Goal: Task Accomplishment & Management: Manage account settings

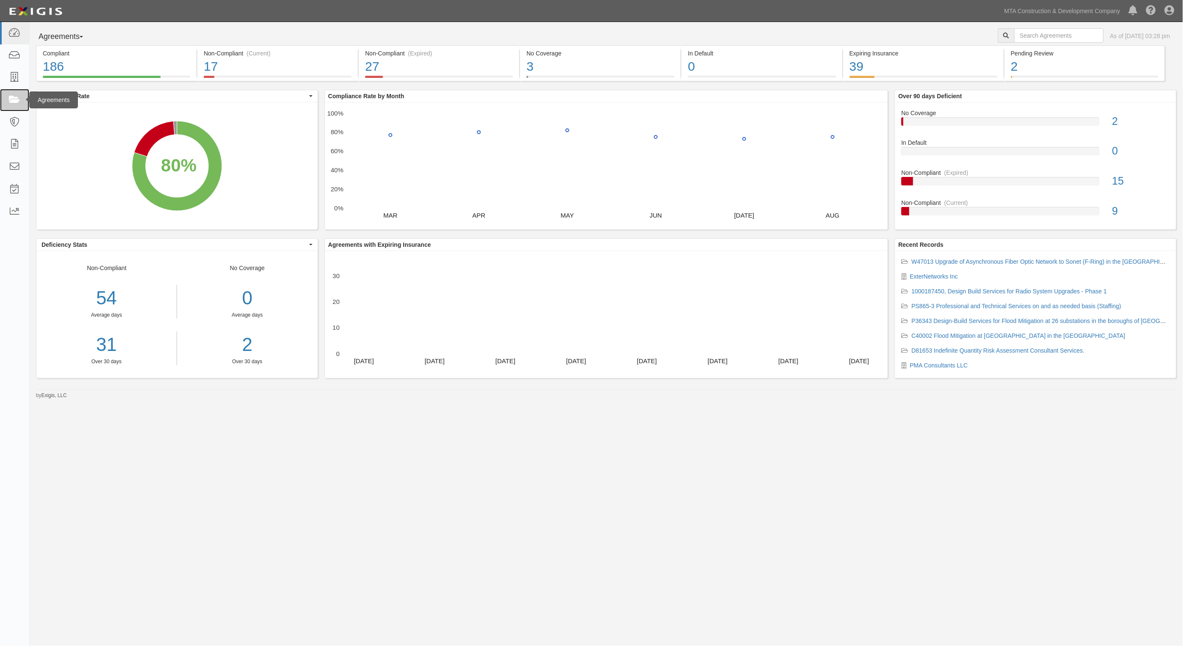
click at [17, 100] on icon at bounding box center [14, 100] width 12 height 10
click at [13, 103] on icon at bounding box center [14, 100] width 12 height 10
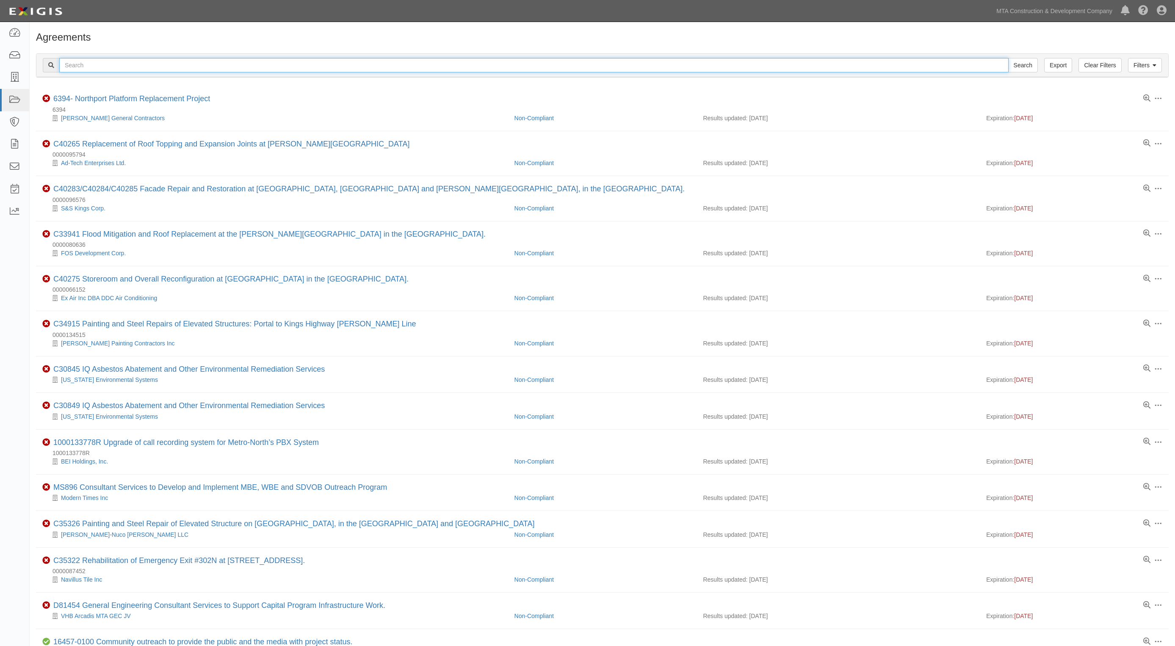
click at [111, 71] on input "text" at bounding box center [533, 65] width 949 height 14
type input "40903"
click at [1008, 58] on input "Search" at bounding box center [1023, 65] width 30 height 14
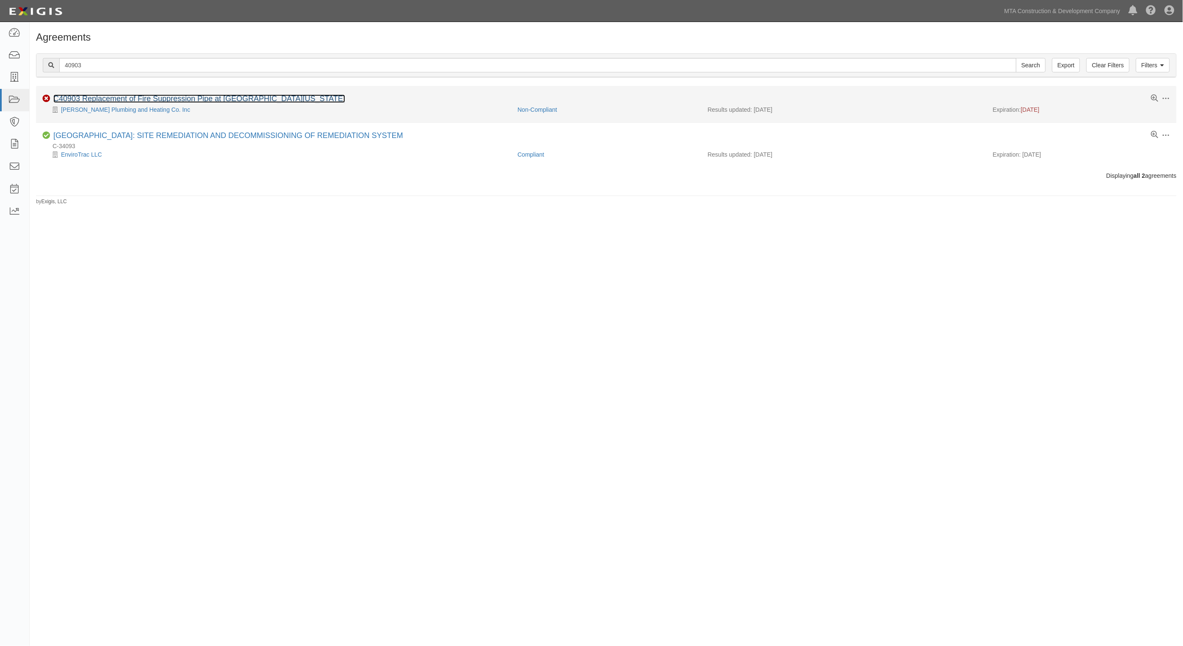
click at [115, 97] on link "C40903 Replacement of Fire Suppression Pipe at [GEOGRAPHIC_DATA][US_STATE]" at bounding box center [199, 98] width 292 height 8
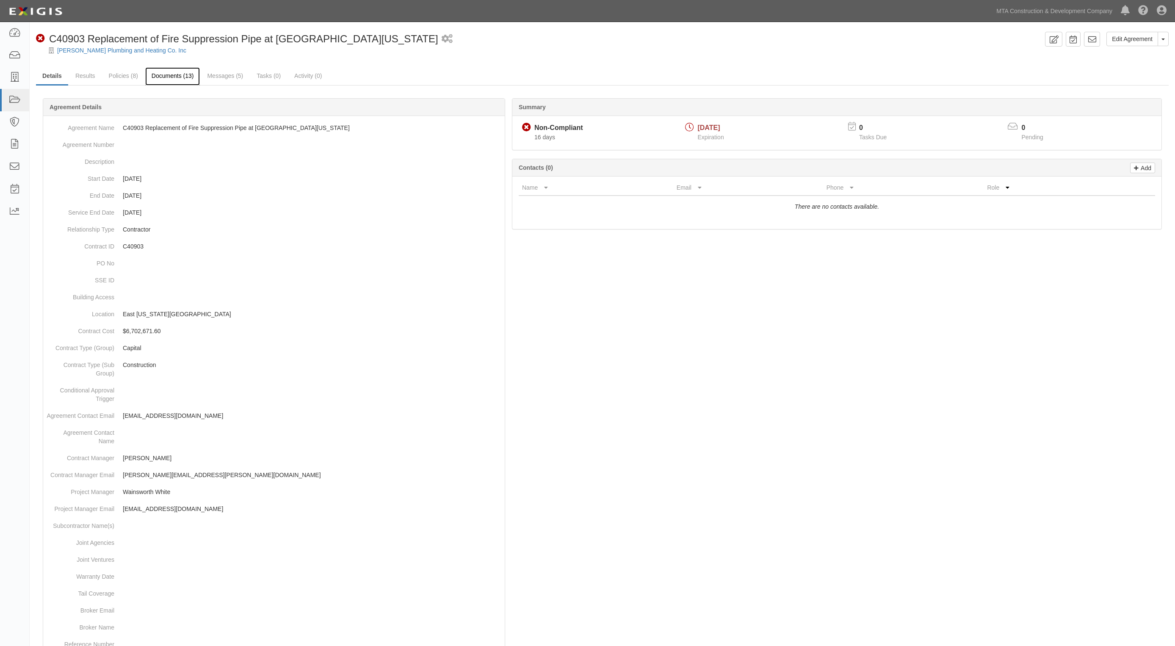
click at [180, 79] on link "Documents (13)" at bounding box center [172, 76] width 55 height 18
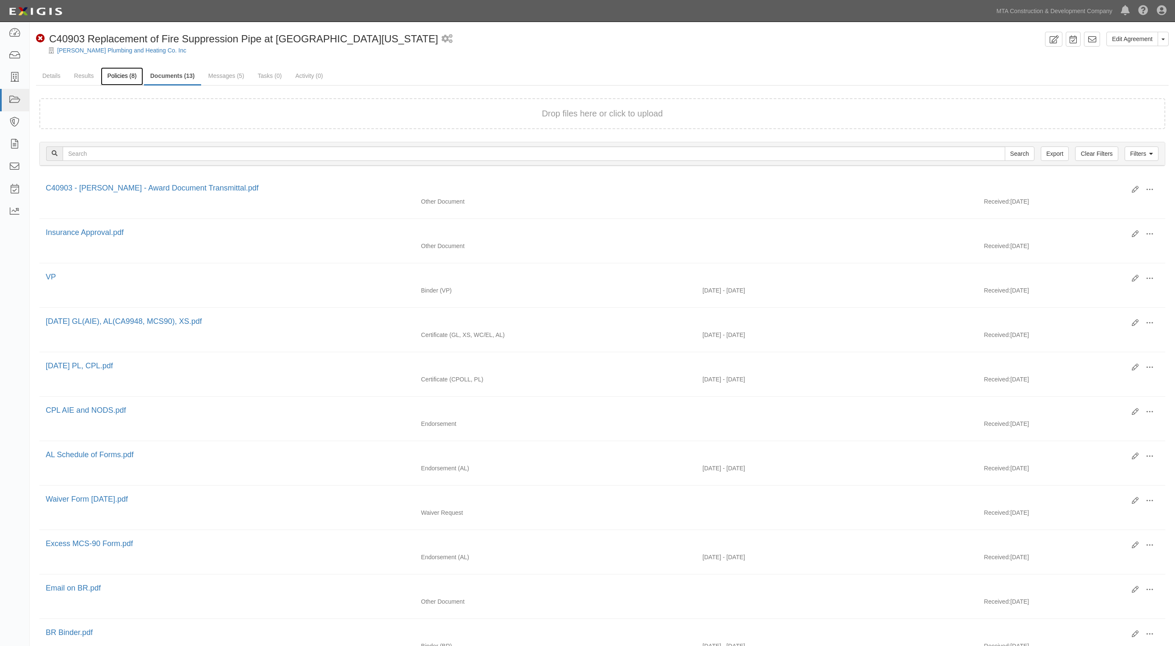
click at [109, 81] on link "Policies (8)" at bounding box center [122, 76] width 42 height 18
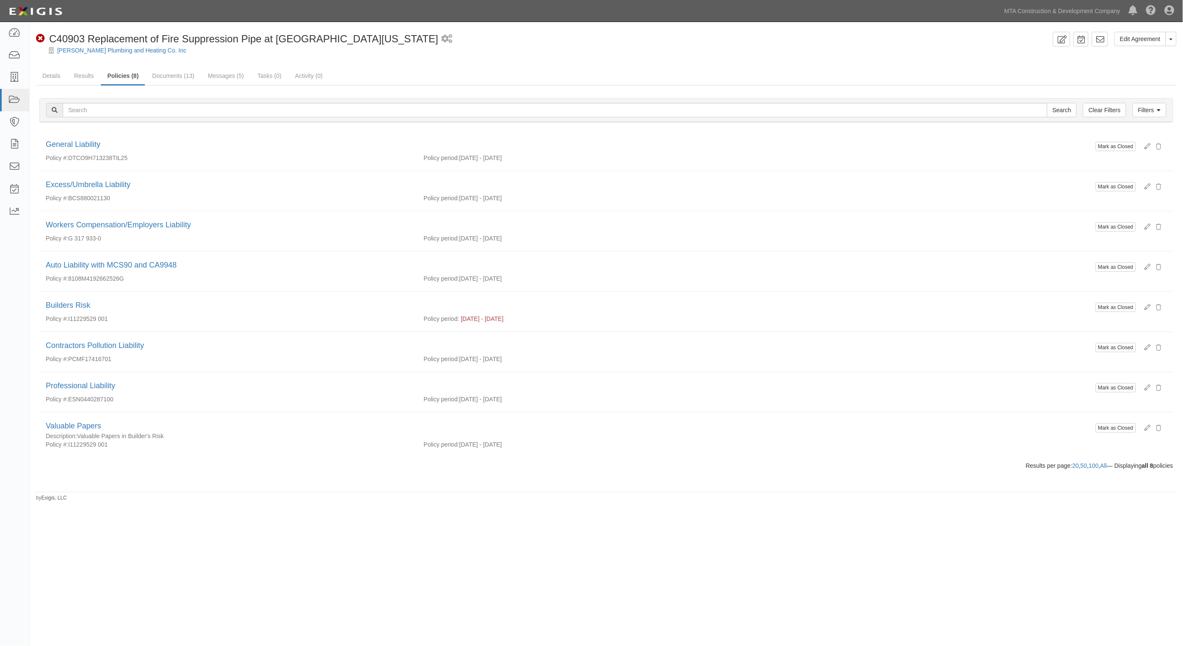
click at [83, 66] on div "Edit Agreement Toggle Agreement Dropdown View Audit Trail Archive Agreement Sen…" at bounding box center [606, 267] width 1153 height 470
click at [85, 73] on link "Results" at bounding box center [84, 76] width 33 height 18
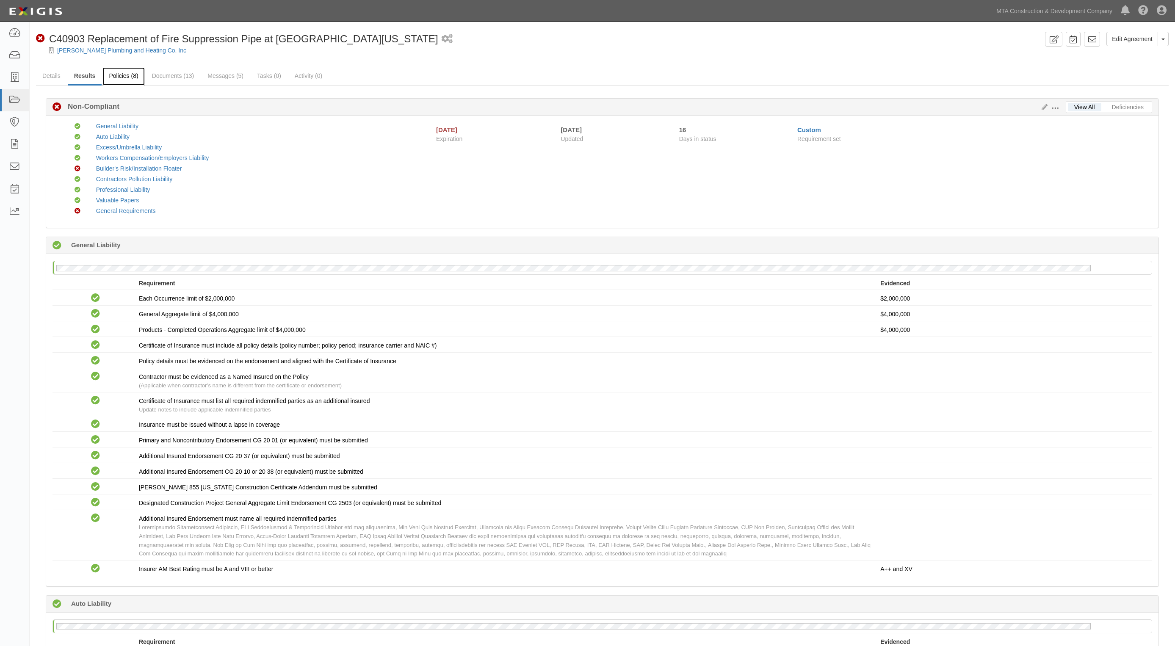
click at [132, 76] on link "Policies (8)" at bounding box center [123, 76] width 42 height 18
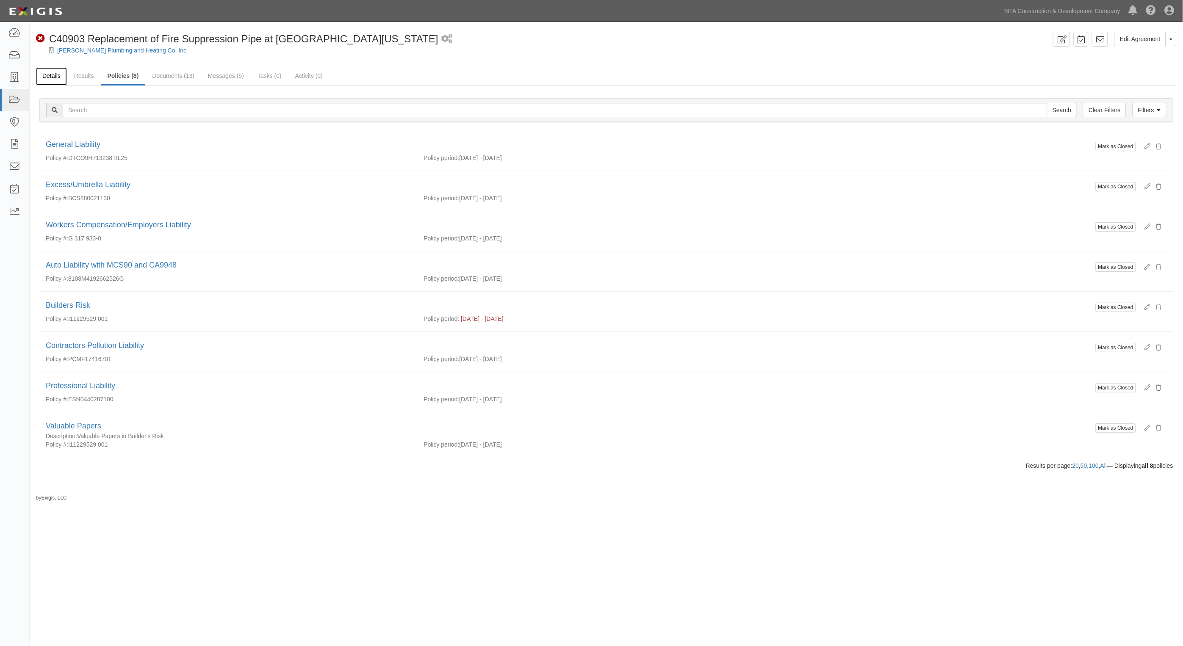
click at [42, 81] on link "Details" at bounding box center [51, 76] width 31 height 18
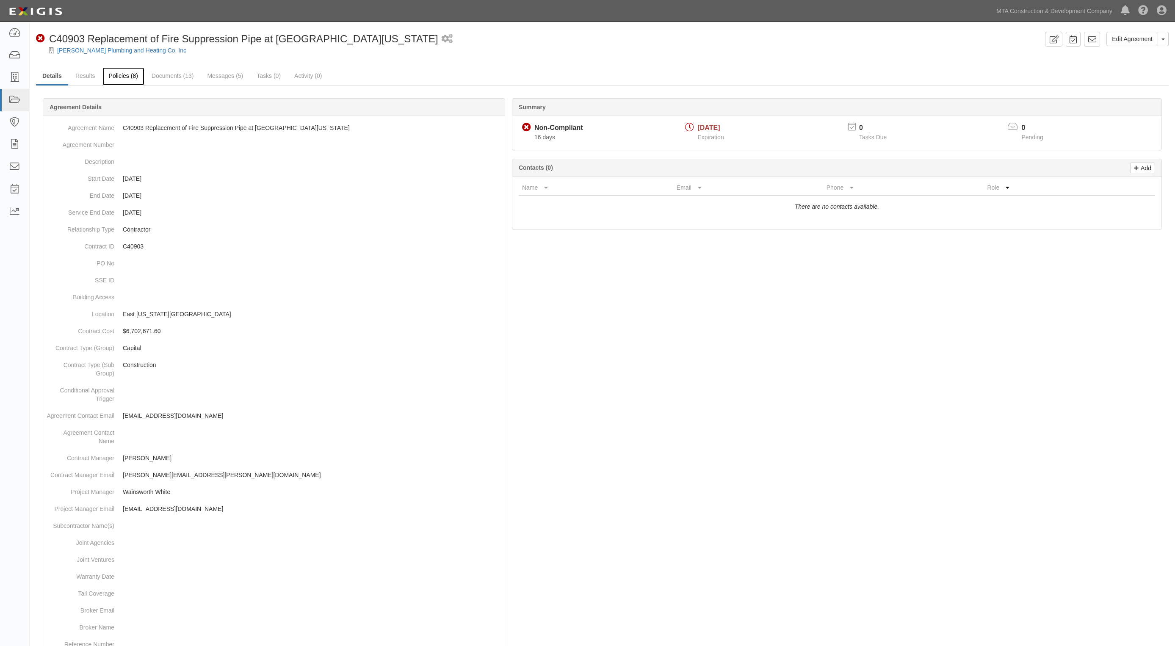
click at [124, 77] on link "Policies (8)" at bounding box center [123, 76] width 42 height 18
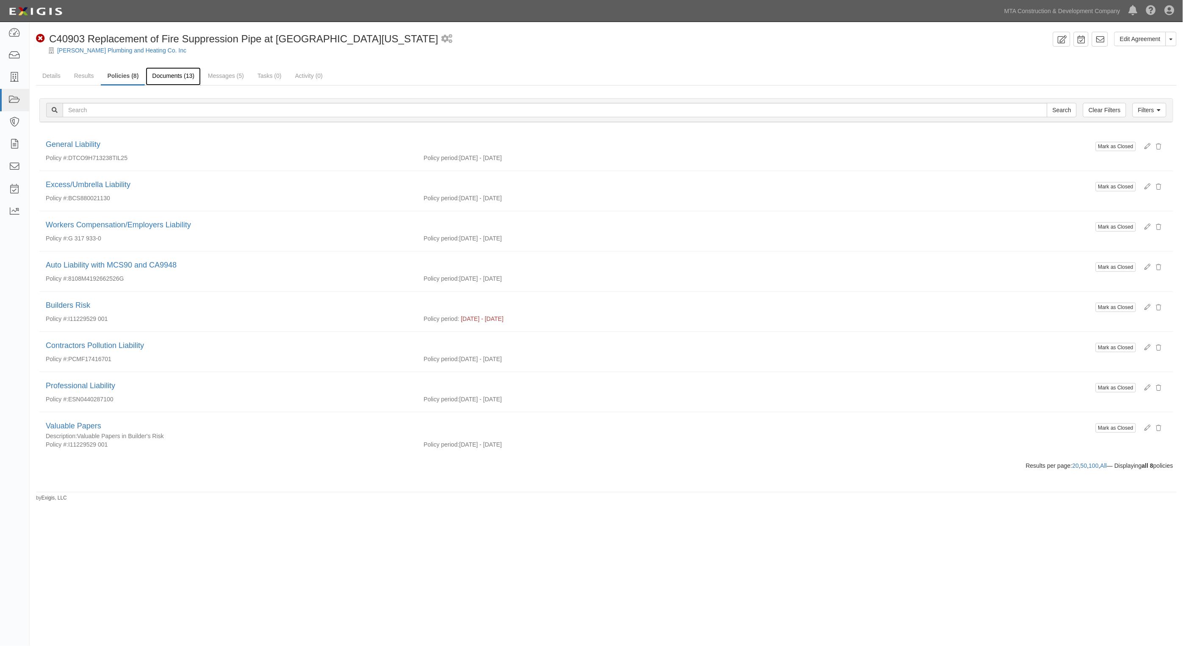
click at [179, 73] on link "Documents (13)" at bounding box center [173, 76] width 55 height 18
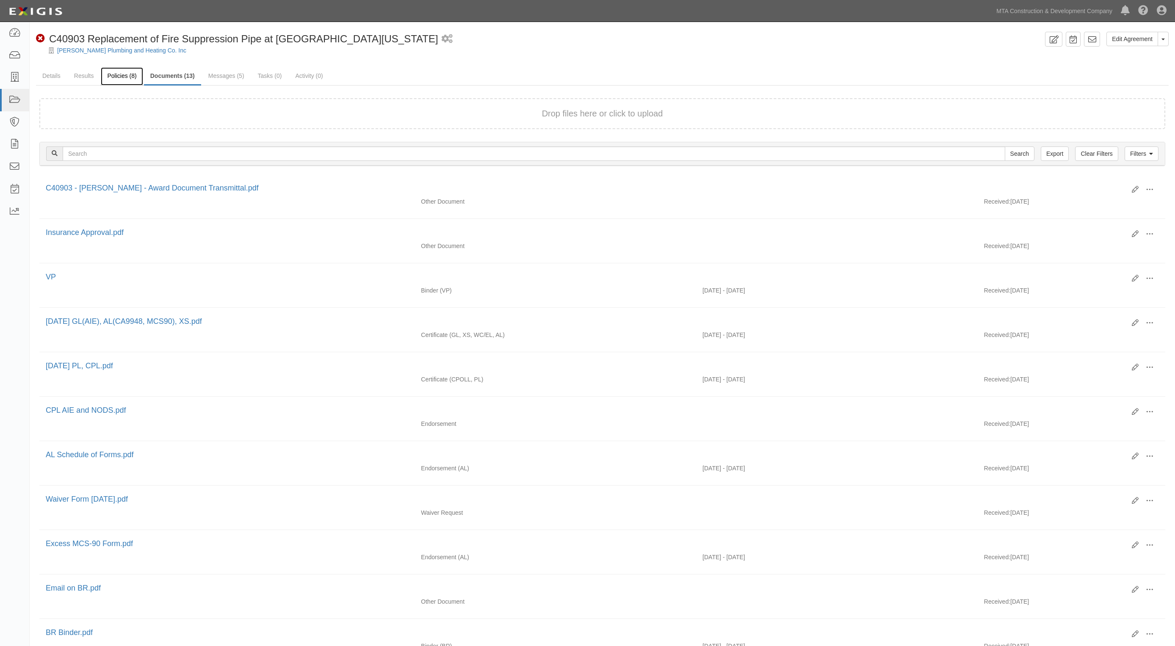
click at [109, 75] on link "Policies (8)" at bounding box center [122, 76] width 42 height 18
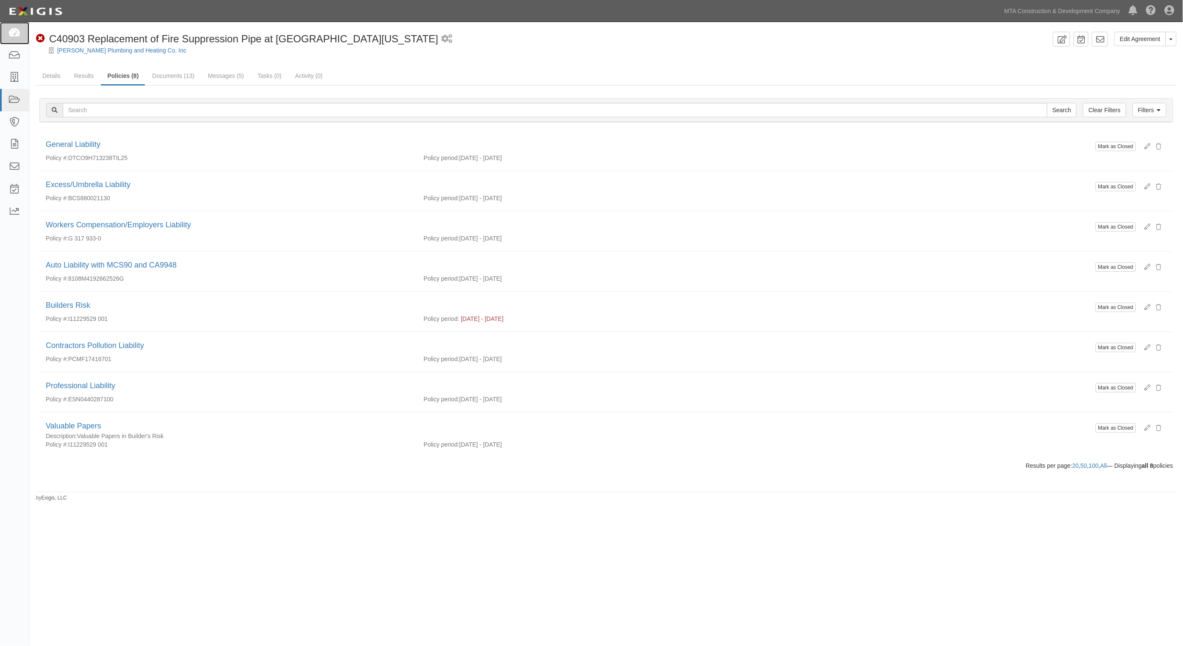
drag, startPoint x: 15, startPoint y: 31, endPoint x: 19, endPoint y: 18, distance: 13.8
click at [15, 31] on icon at bounding box center [14, 33] width 12 height 10
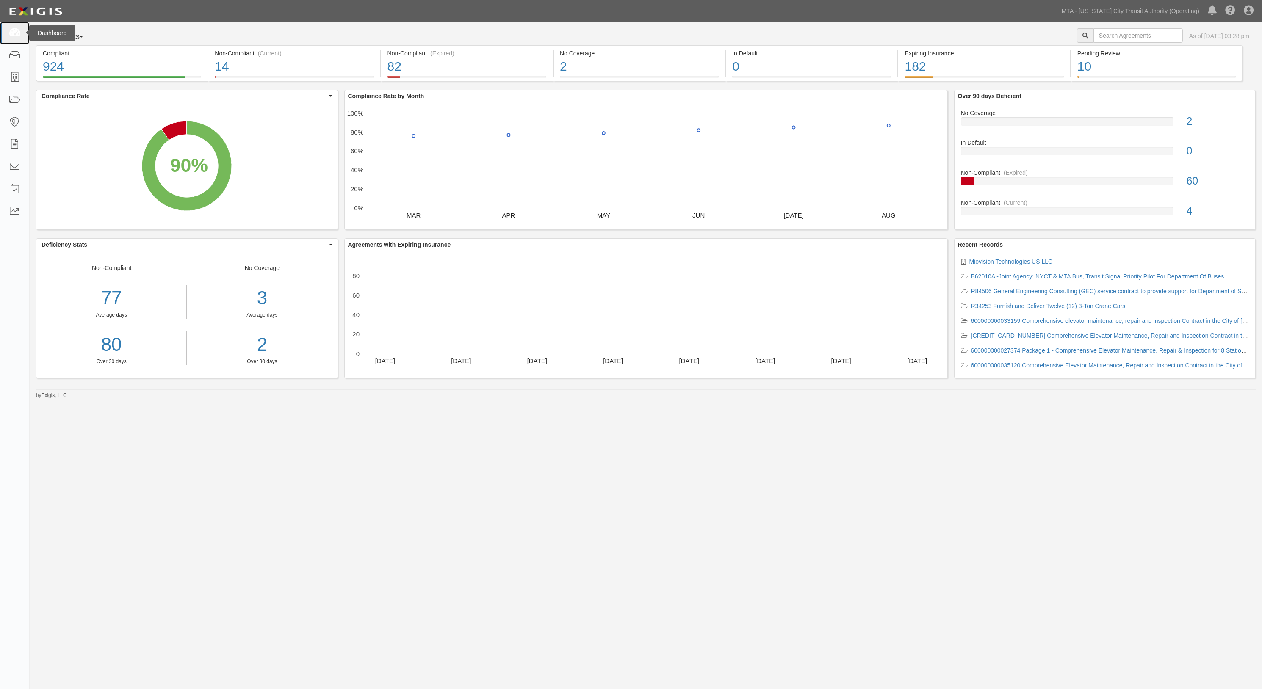
drag, startPoint x: 0, startPoint y: 0, endPoint x: 21, endPoint y: 31, distance: 37.6
click at [21, 31] on link at bounding box center [14, 33] width 29 height 22
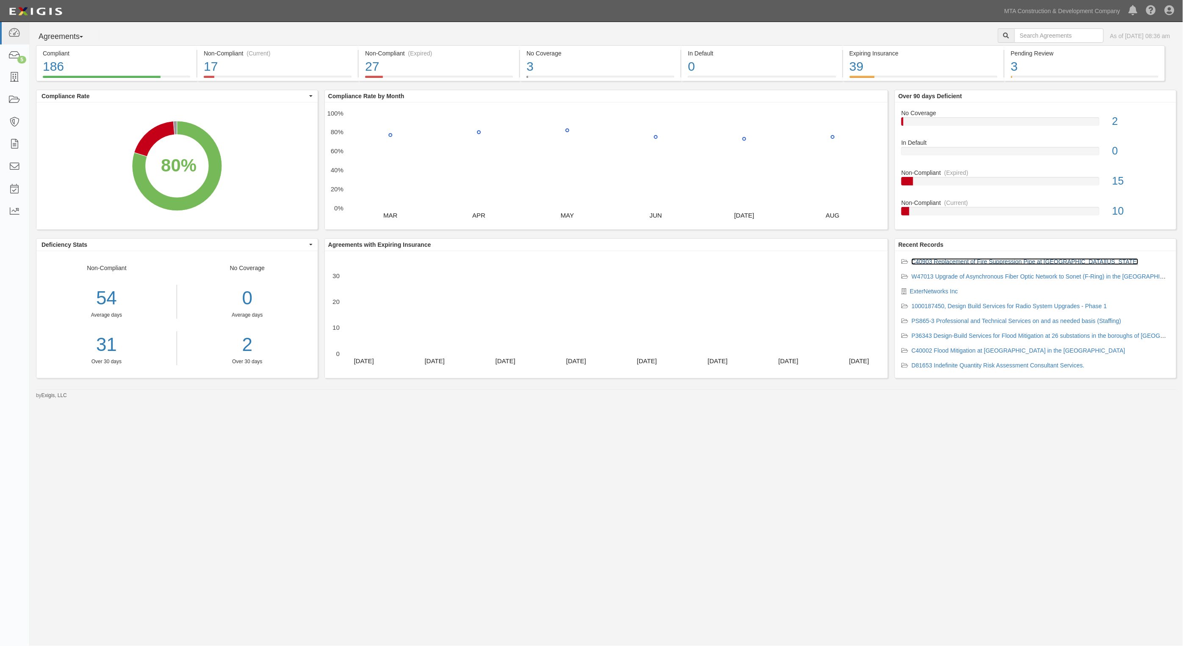
click at [971, 261] on link "C40903 Replacement of Fire Suppression Pipe at [GEOGRAPHIC_DATA][US_STATE]" at bounding box center [1024, 261] width 227 height 7
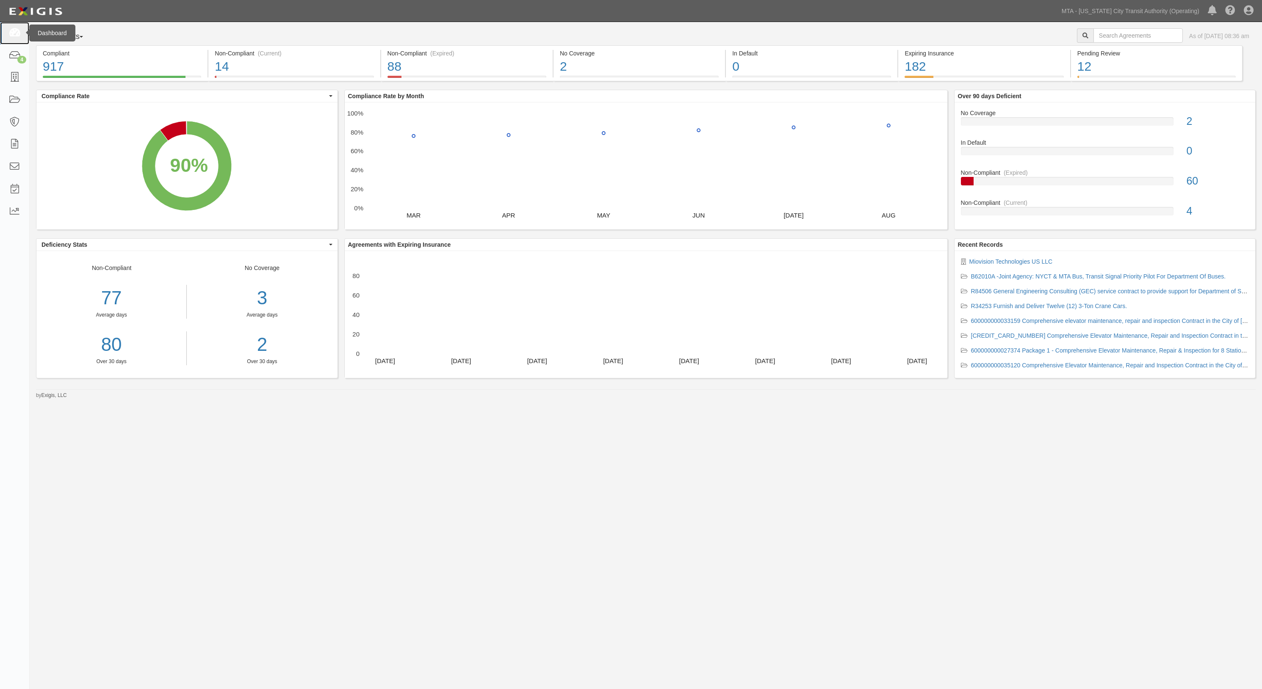
click at [16, 28] on icon at bounding box center [14, 33] width 12 height 10
click at [11, 57] on icon at bounding box center [14, 56] width 12 height 10
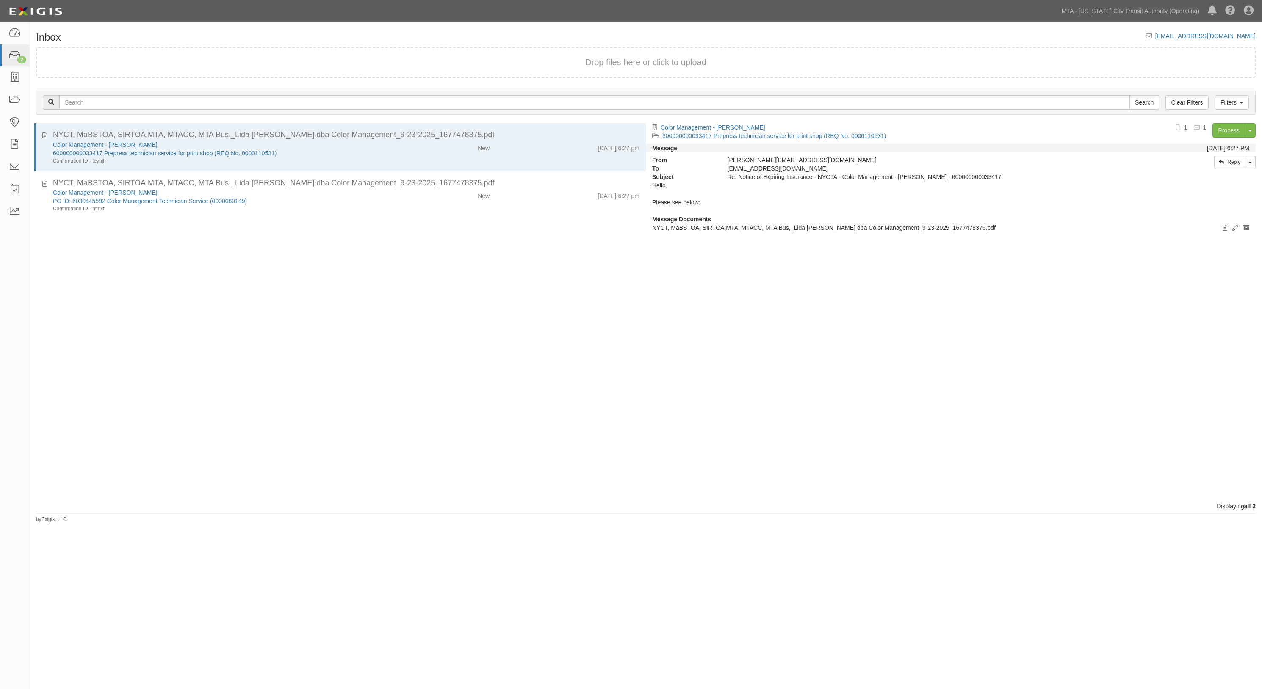
click at [407, 40] on div "Inbox [EMAIL_ADDRESS][DOMAIN_NAME] Drop files here or click to upload Filters C…" at bounding box center [646, 278] width 1232 height 492
click at [414, 22] on body "Toggle navigation Dashboard 2 Inbox Parties Agreements Coverages Documents Mess…" at bounding box center [631, 323] width 1262 height 646
click at [13, 32] on icon at bounding box center [14, 33] width 12 height 10
click at [9, 57] on icon at bounding box center [14, 56] width 12 height 10
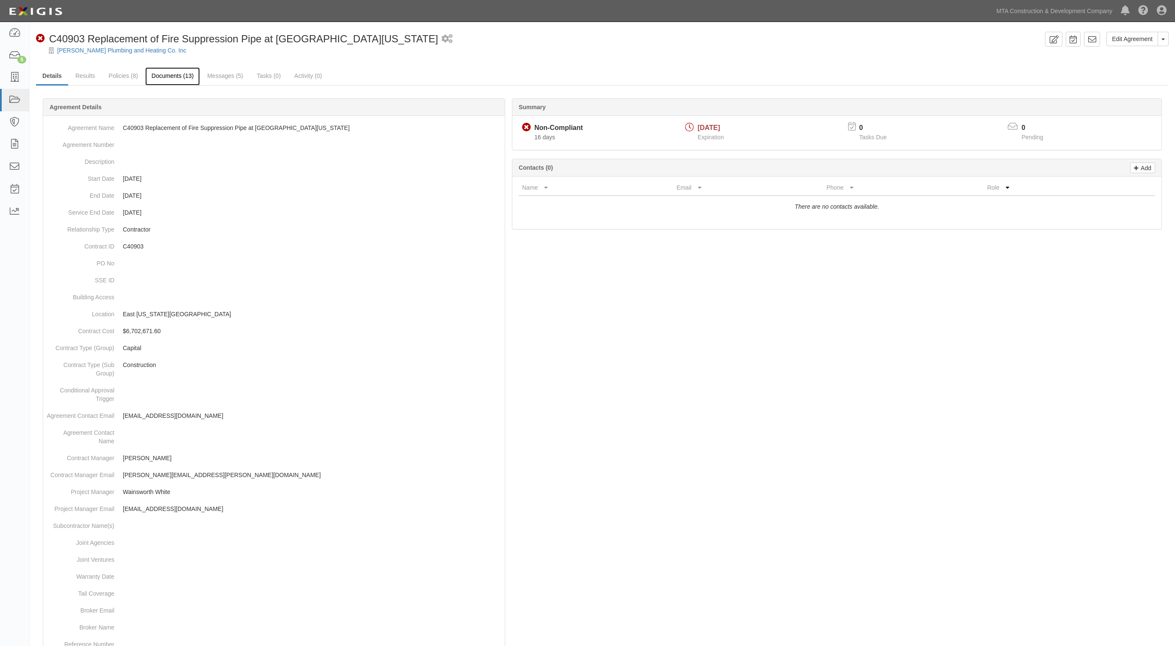
click at [156, 76] on link "Documents (13)" at bounding box center [172, 76] width 55 height 18
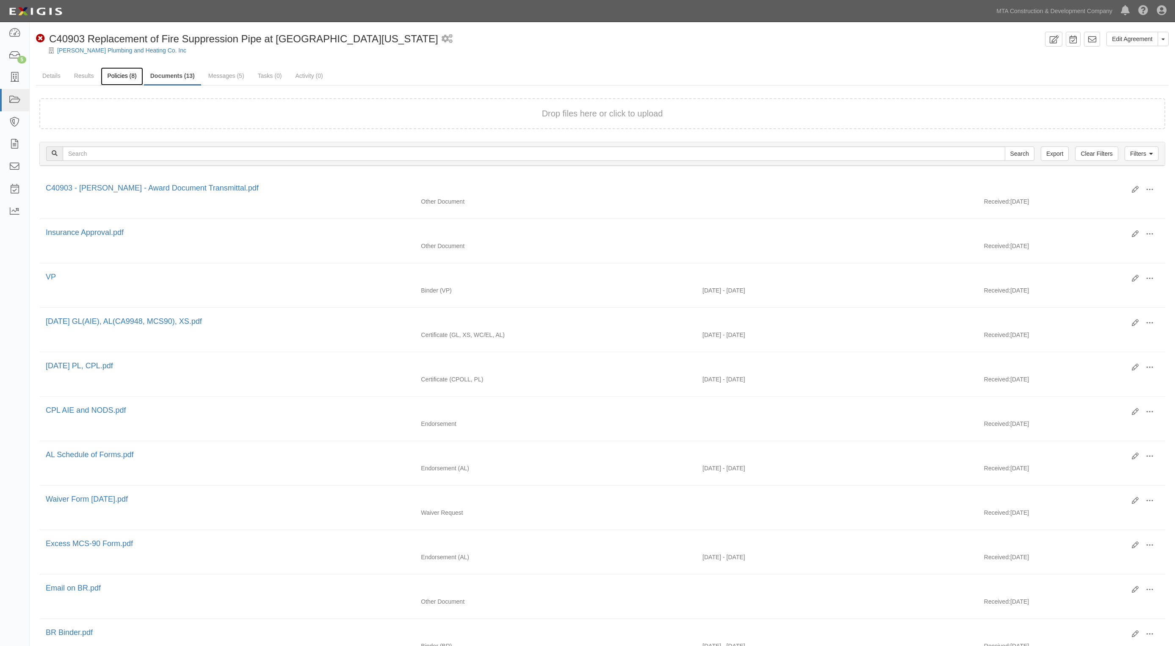
click at [122, 76] on link "Policies (8)" at bounding box center [122, 76] width 42 height 18
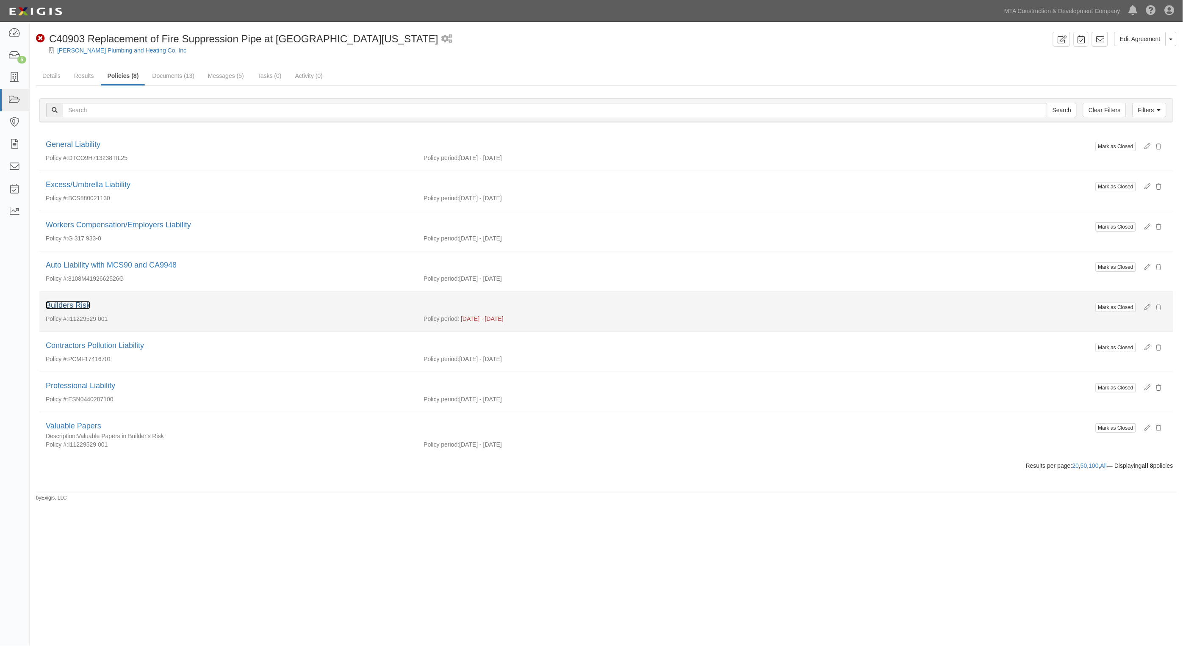
click at [86, 310] on link "Builders Risk" at bounding box center [68, 305] width 44 height 8
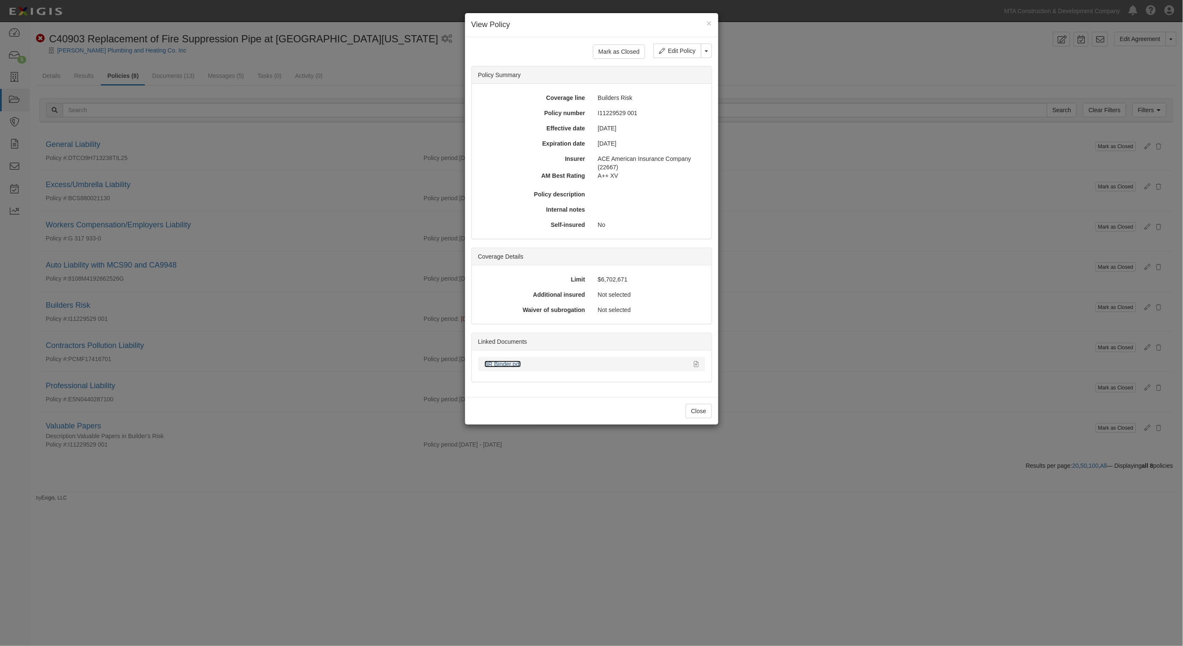
click at [506, 367] on link "BR Binder.pdf" at bounding box center [502, 364] width 36 height 7
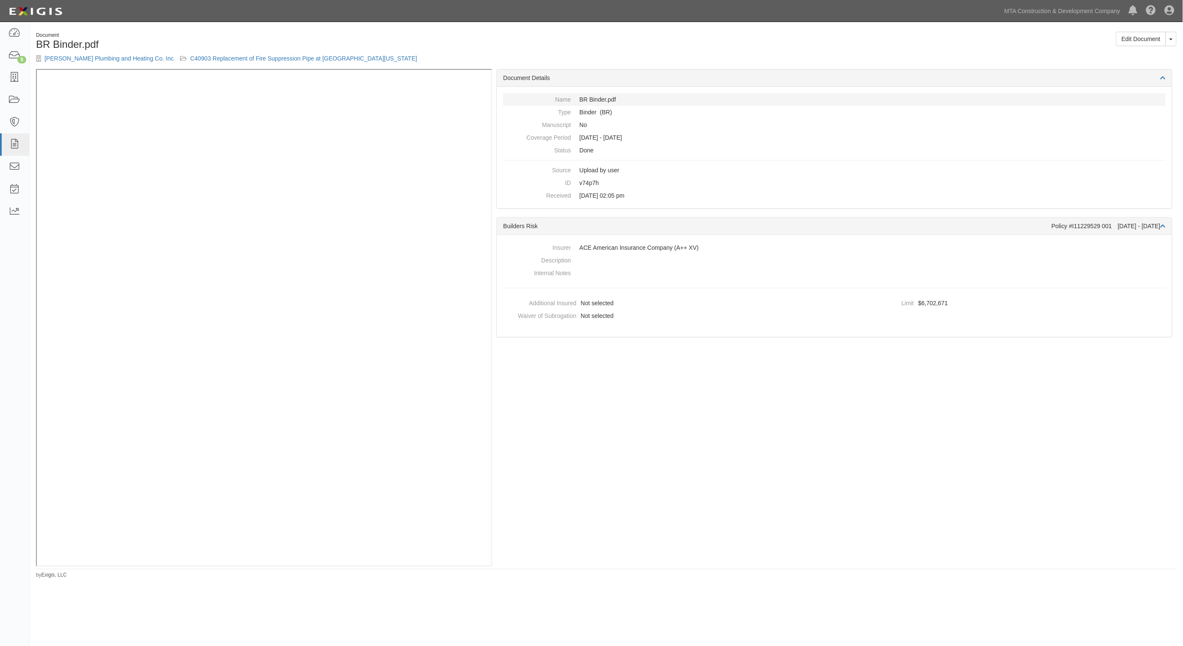
click at [943, 94] on dd "BR Binder.pdf" at bounding box center [834, 99] width 662 height 13
click at [550, 35] on div "Document" at bounding box center [318, 35] width 564 height 7
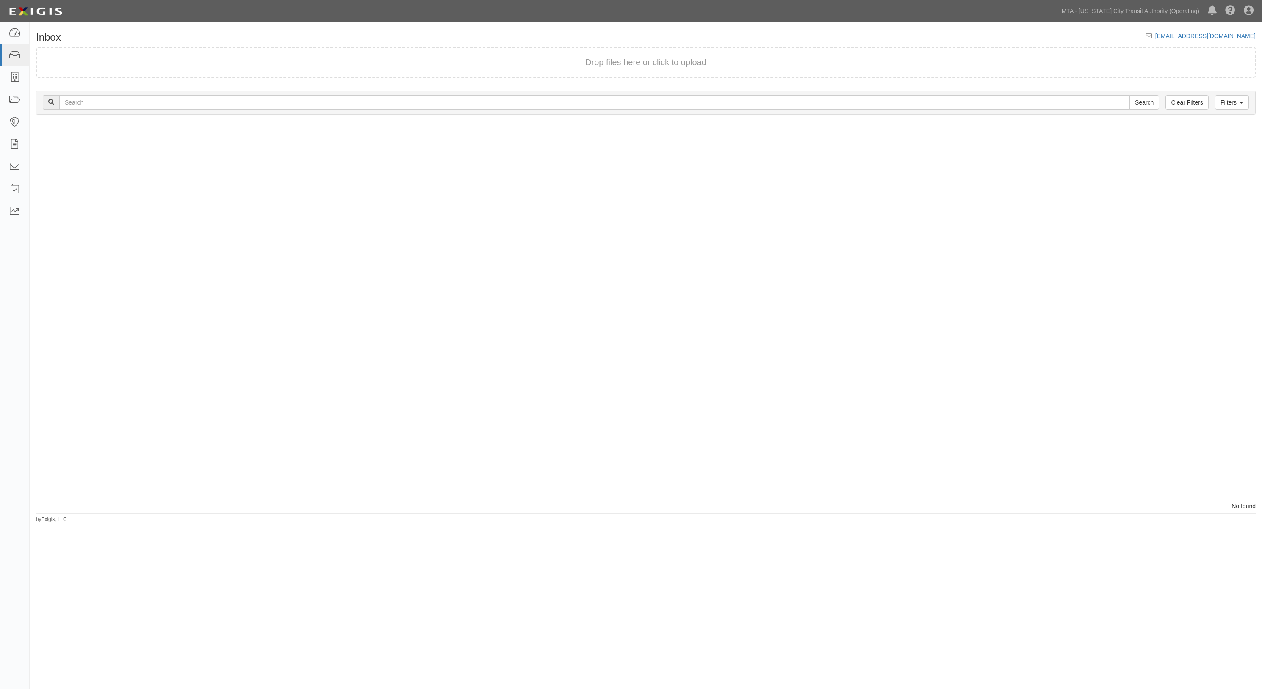
click at [200, 210] on div at bounding box center [338, 312] width 616 height 379
click at [17, 34] on icon at bounding box center [14, 33] width 12 height 10
click at [23, 29] on link at bounding box center [14, 33] width 29 height 22
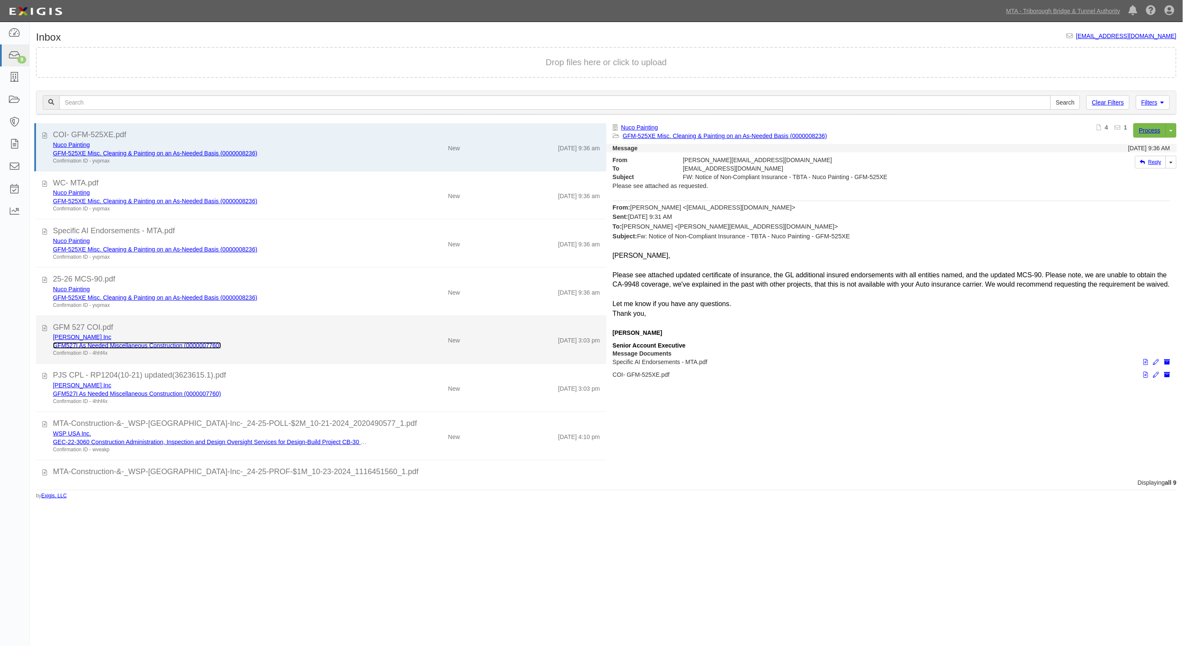
click at [119, 344] on link "GFM527I As Needed Miscellaneous Construction (0000007760)" at bounding box center [137, 345] width 168 height 7
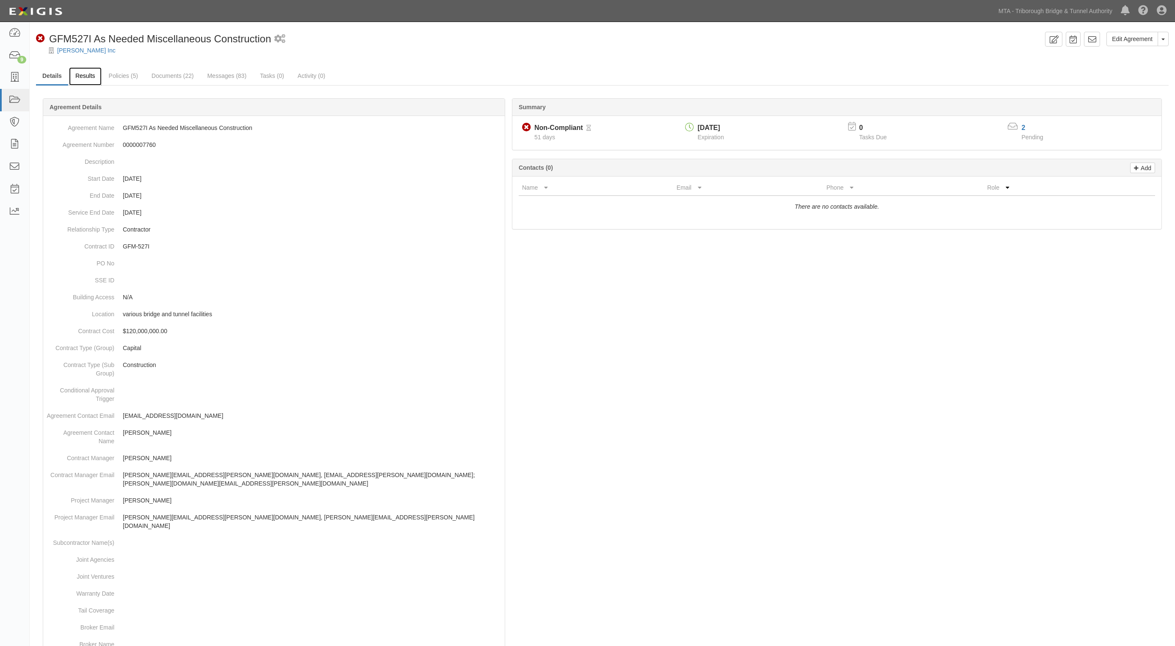
click at [91, 71] on link "Results" at bounding box center [85, 76] width 33 height 18
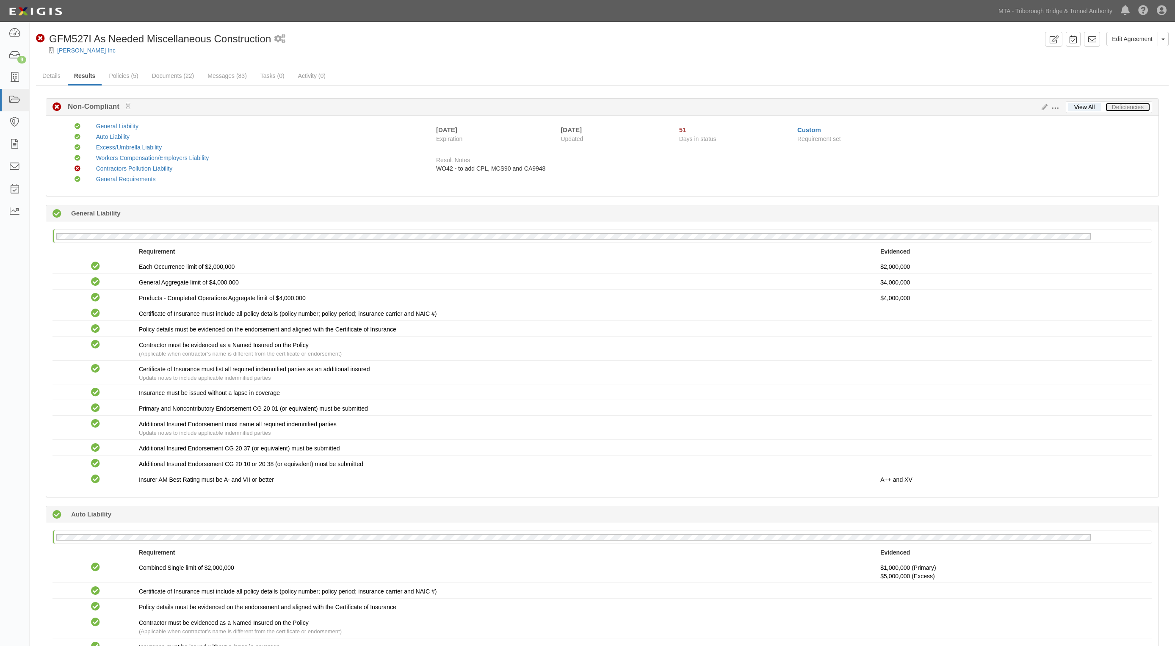
click at [1129, 106] on link "Deficiencies" at bounding box center [1128, 107] width 44 height 8
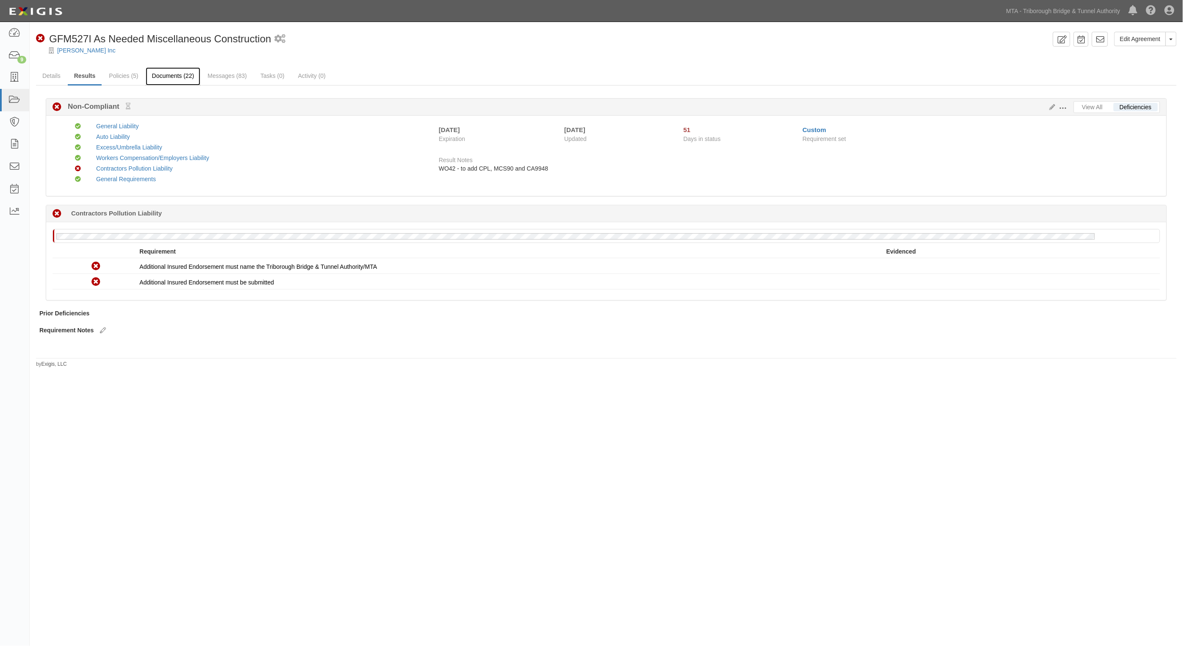
click at [160, 76] on link "Documents (22)" at bounding box center [173, 76] width 55 height 18
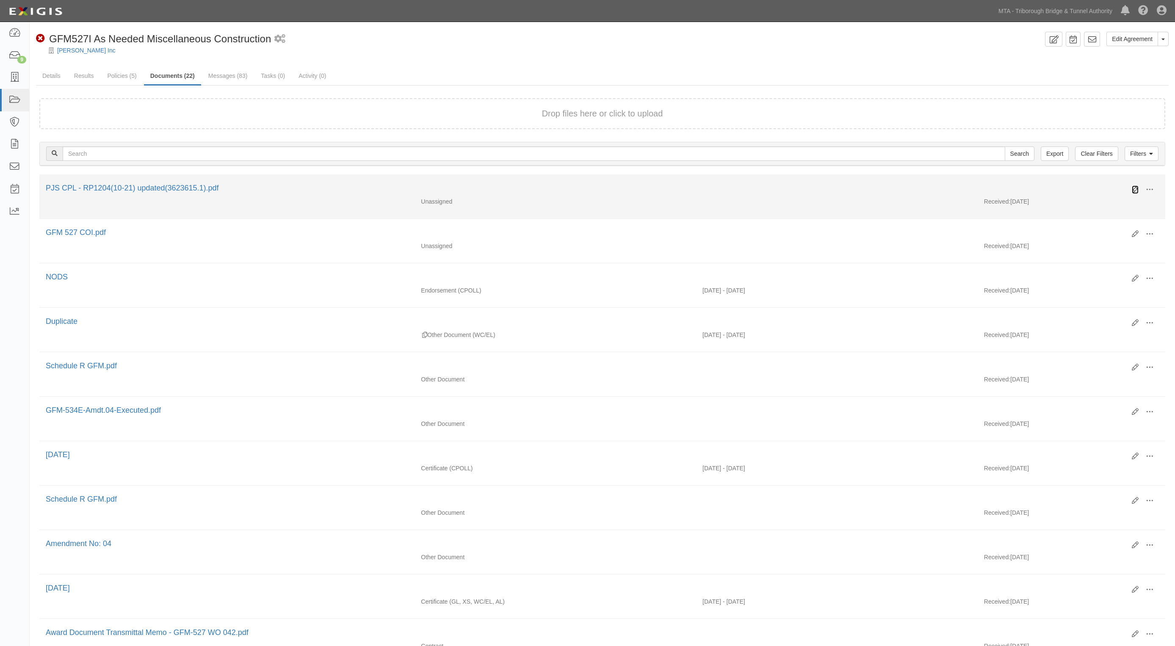
click at [1134, 189] on icon at bounding box center [1135, 189] width 7 height 7
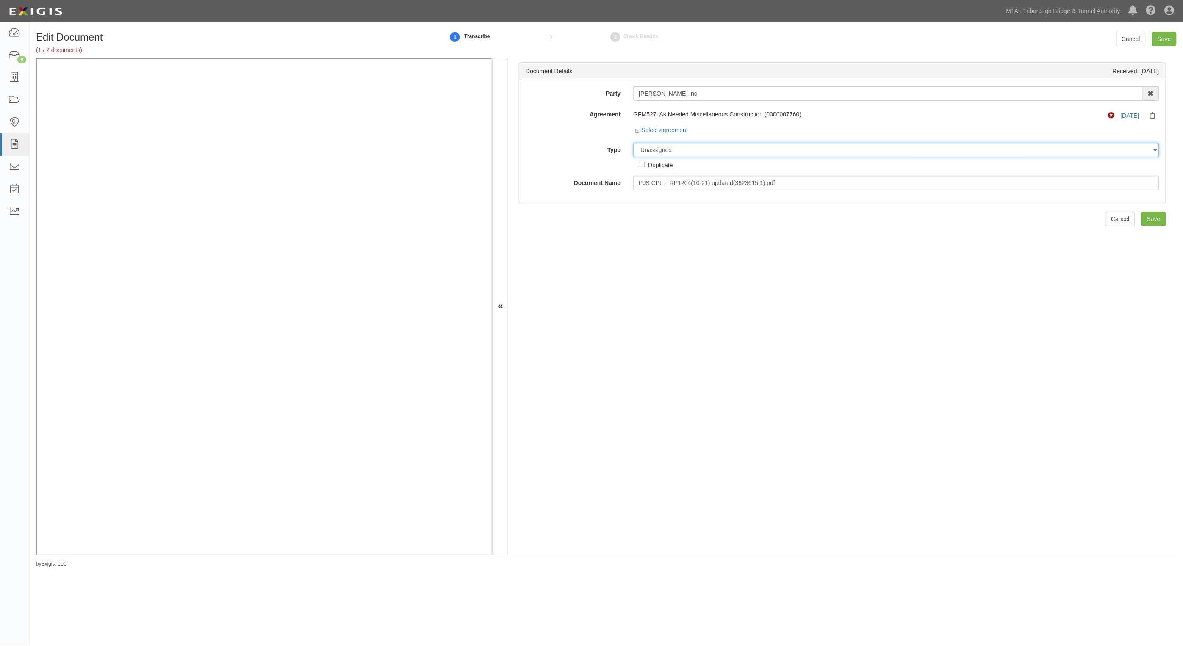
click at [669, 152] on select "Unassigned Binder Cancellation Notice Certificate Contract Endorsement Insuranc…" at bounding box center [896, 150] width 526 height 14
select select "EndorsementDetail"
click at [633, 143] on select "Unassigned Binder Cancellation Notice Certificate Contract Endorsement Insuranc…" at bounding box center [896, 150] width 526 height 14
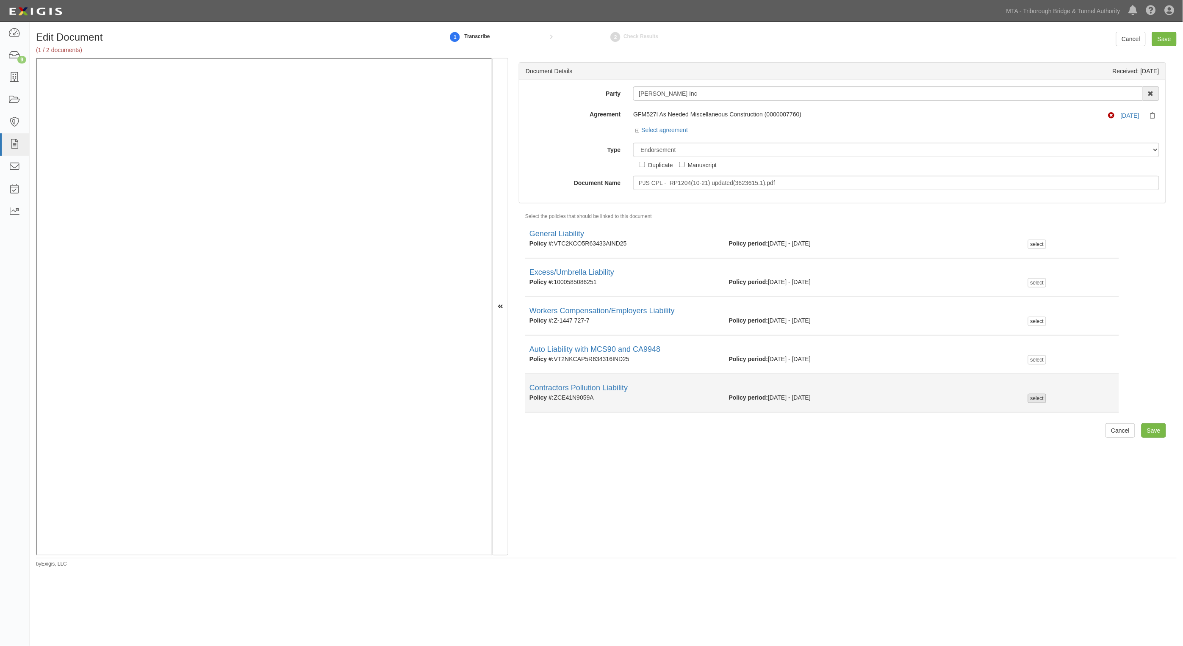
click at [1034, 399] on div "select" at bounding box center [1037, 398] width 18 height 9
checkbox input "true"
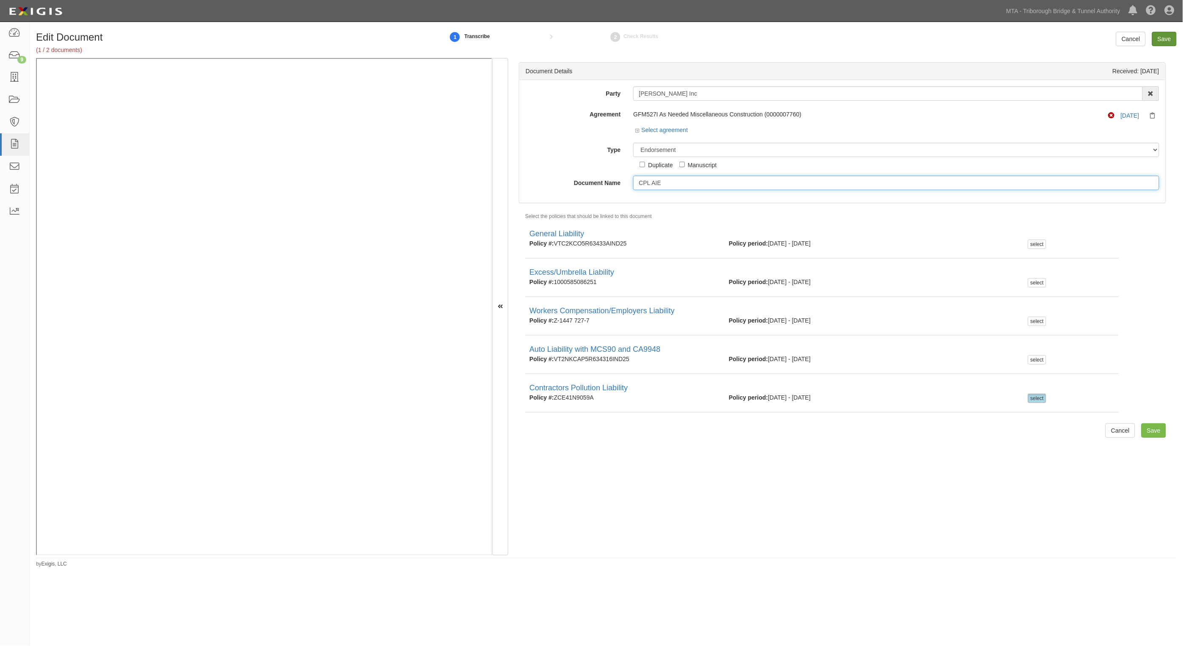
type input "CPL AIE"
click at [1164, 35] on input "Save" at bounding box center [1164, 39] width 25 height 14
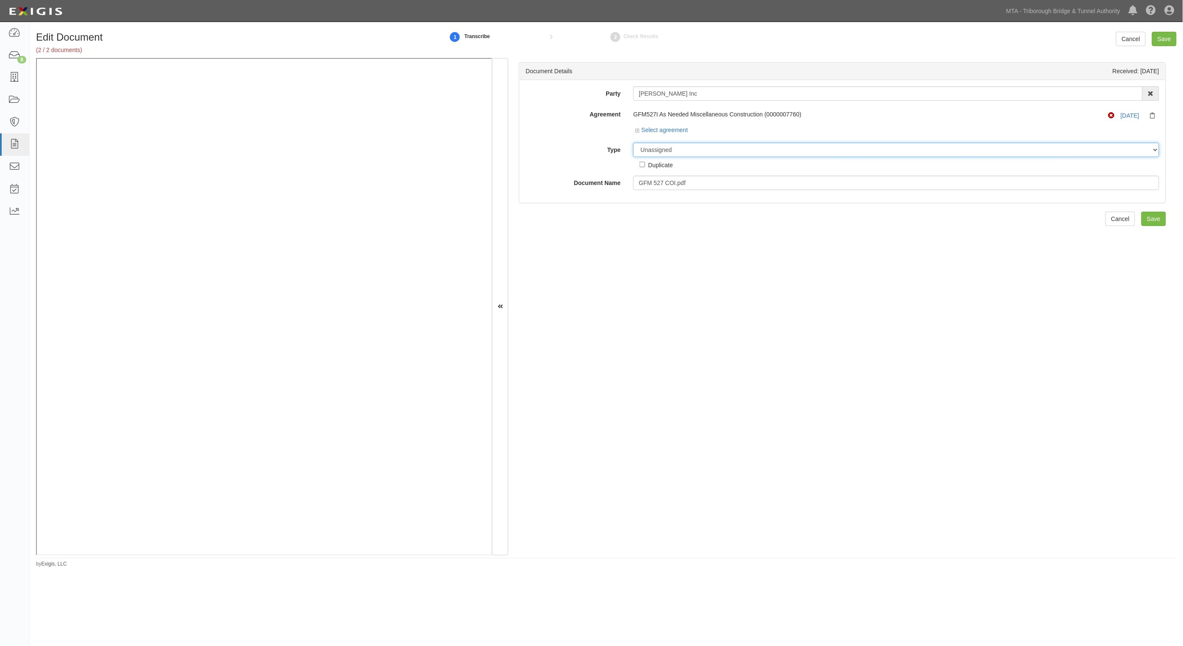
click at [670, 149] on select "Unassigned Binder Cancellation Notice Certificate Contract Endorsement Insuranc…" at bounding box center [896, 150] width 526 height 14
click at [633, 143] on select "Unassigned Binder Cancellation Notice Certificate Contract Endorsement Insuranc…" at bounding box center [896, 150] width 526 height 14
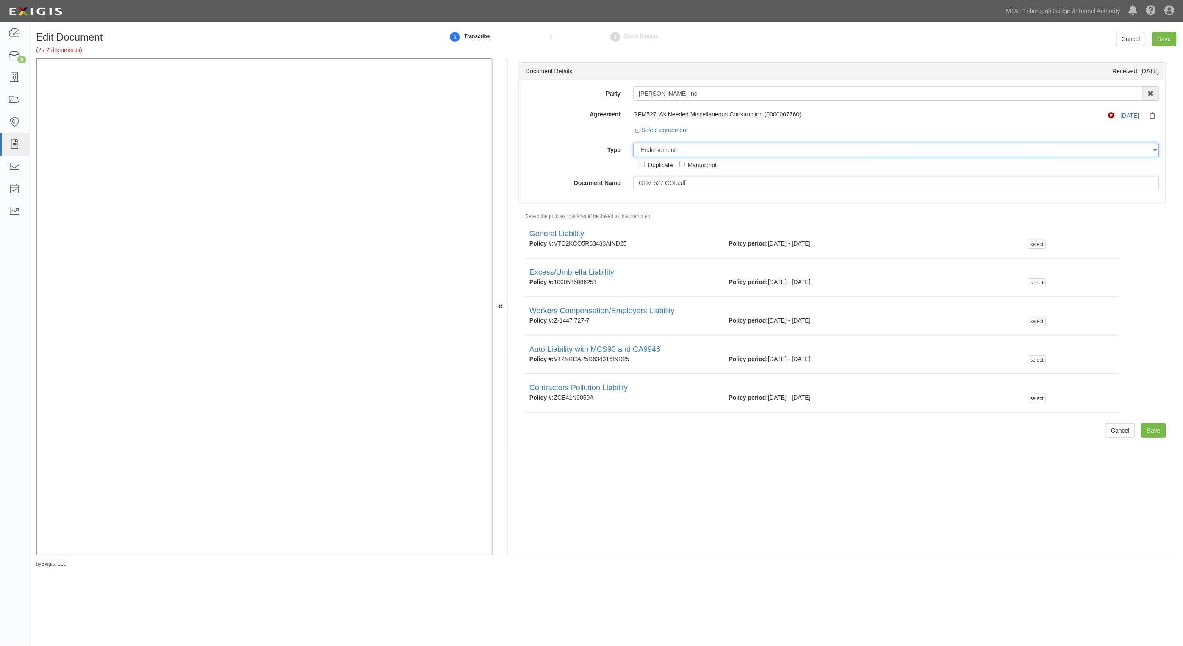
click at [664, 152] on select "Unassigned Binder Cancellation Notice Certificate Contract Endorsement Insuranc…" at bounding box center [896, 150] width 526 height 14
select select "JunkDetail"
click at [633, 143] on select "Unassigned Binder Cancellation Notice Certificate Contract Endorsement Insuranc…" at bounding box center [896, 150] width 526 height 14
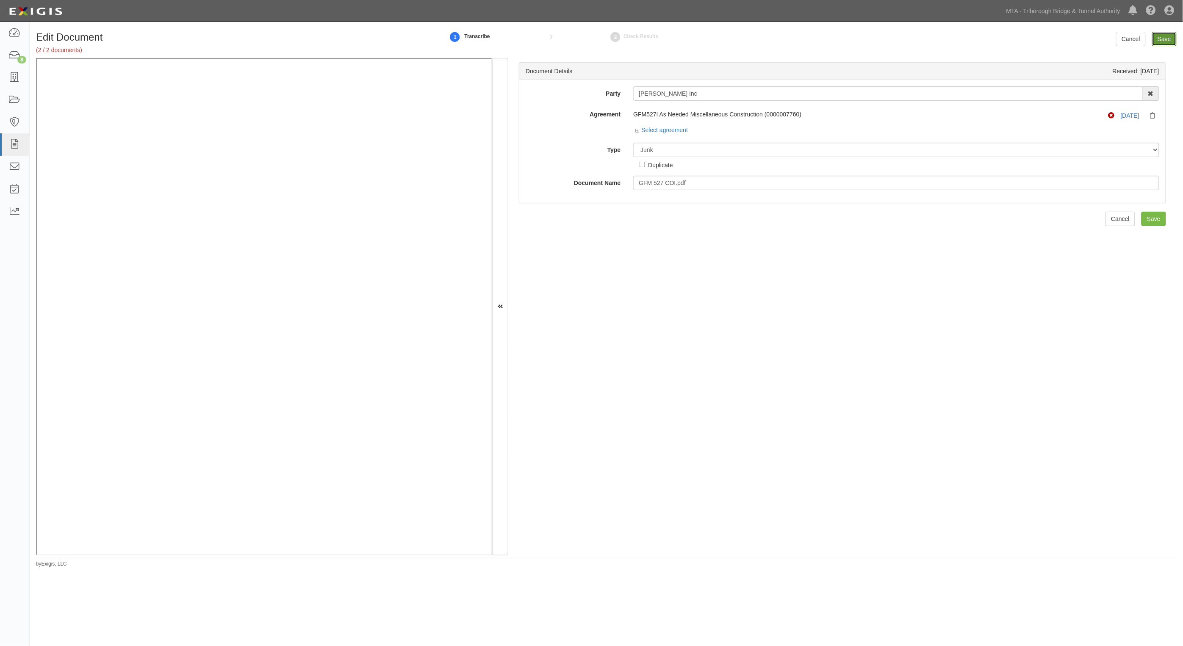
click at [1166, 39] on input "Save" at bounding box center [1164, 39] width 25 height 14
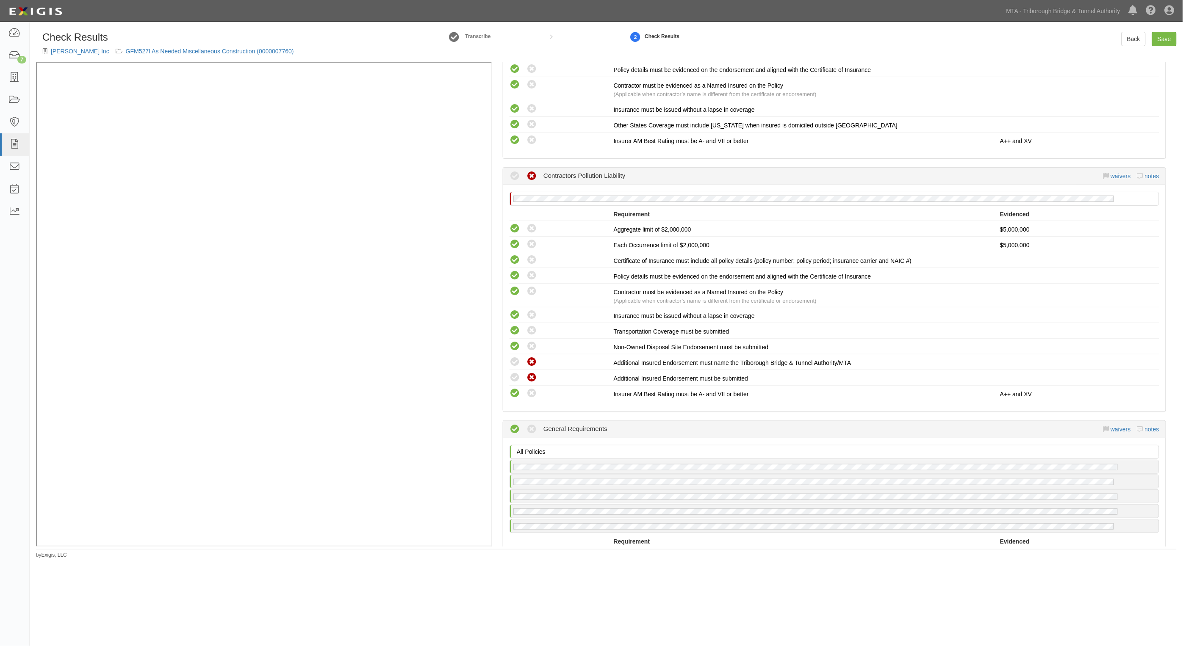
scroll to position [1006, 0]
click at [513, 372] on icon at bounding box center [514, 377] width 11 height 11
radio input "true"
click at [516, 356] on icon at bounding box center [514, 361] width 11 height 11
radio input "true"
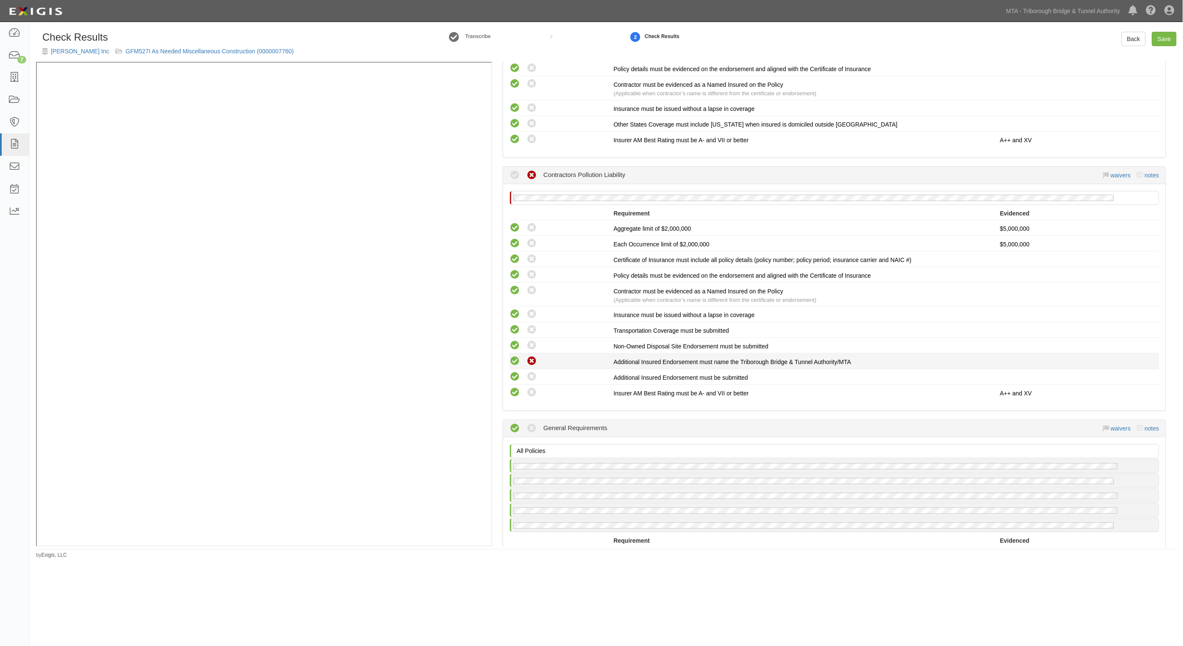
radio input "true"
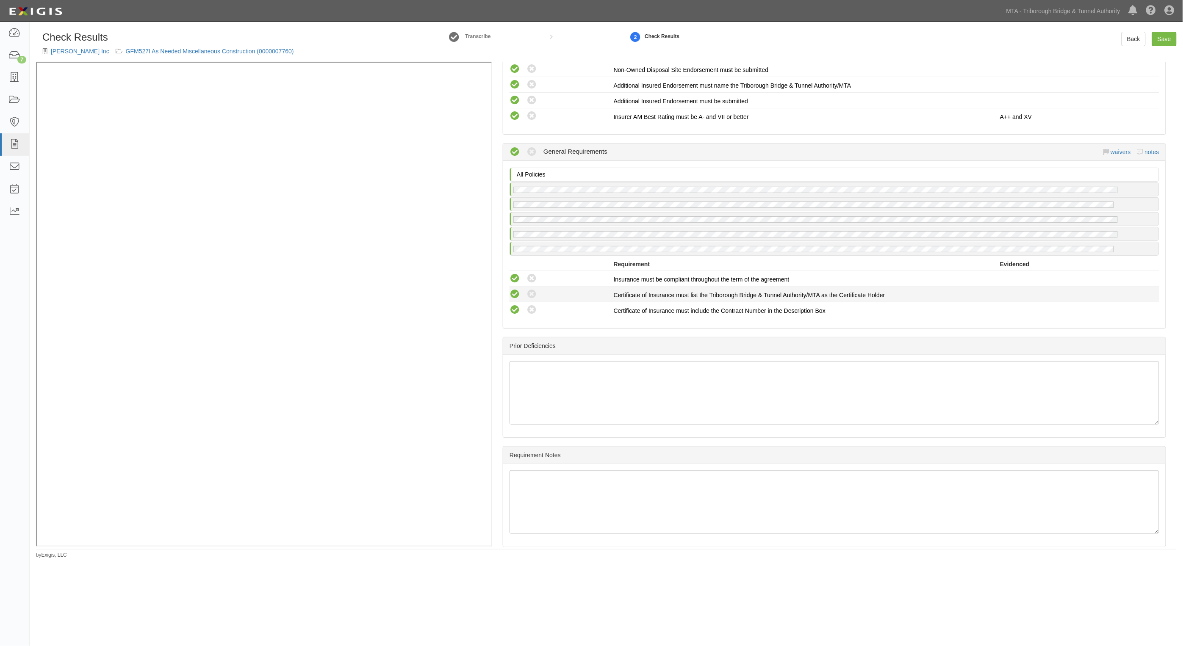
scroll to position [1286, 0]
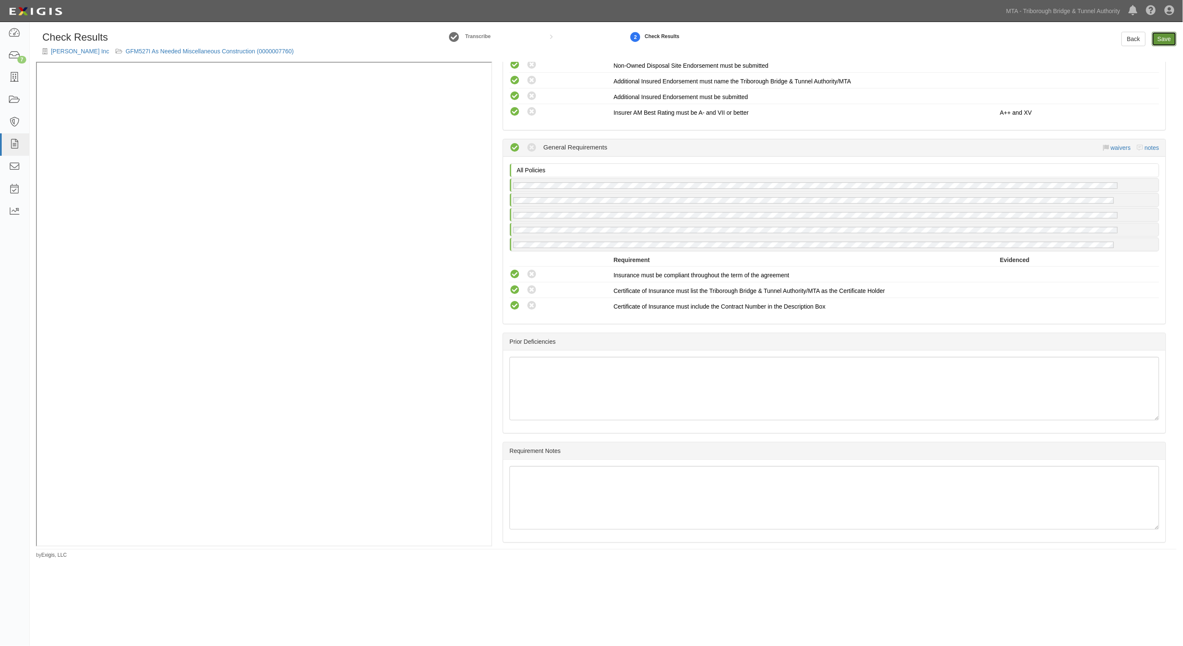
click at [1159, 35] on link "Save" at bounding box center [1164, 39] width 25 height 14
radio input "true"
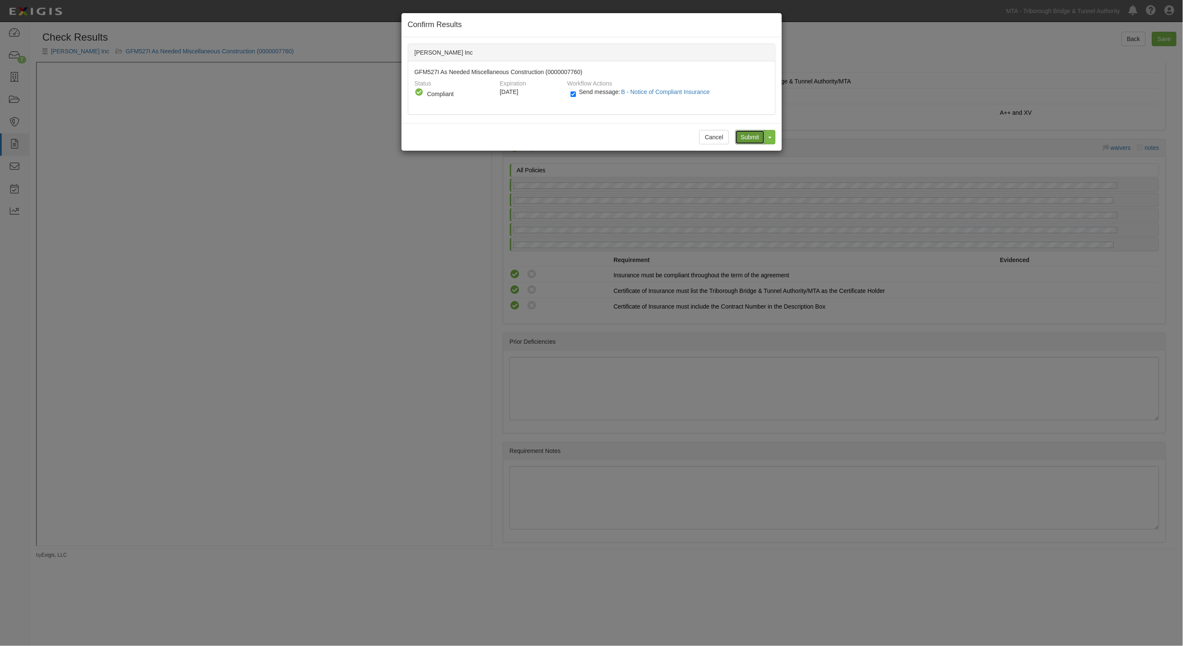
click at [748, 135] on input "Submit" at bounding box center [750, 137] width 30 height 14
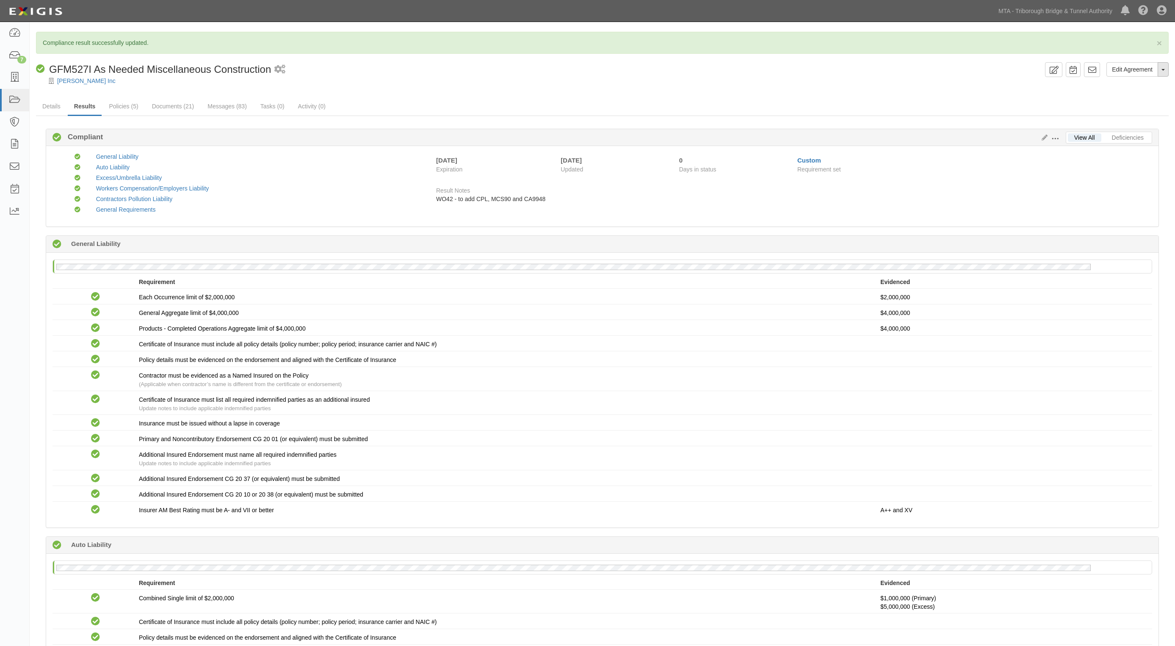
click at [1165, 75] on button "Toggle Agreement Dropdown" at bounding box center [1163, 69] width 11 height 14
click at [1133, 87] on link "View Audit Trail" at bounding box center [1134, 85] width 67 height 11
click at [175, 106] on link "Documents (21)" at bounding box center [173, 107] width 55 height 18
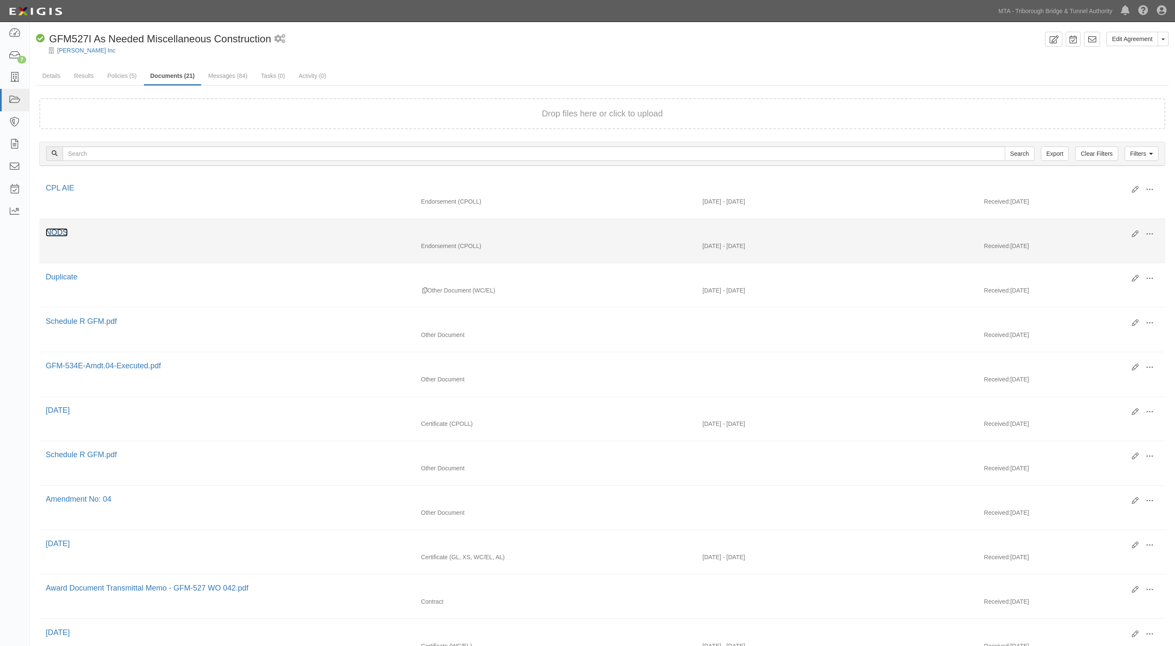
click at [55, 234] on link "NODS" at bounding box center [57, 232] width 22 height 8
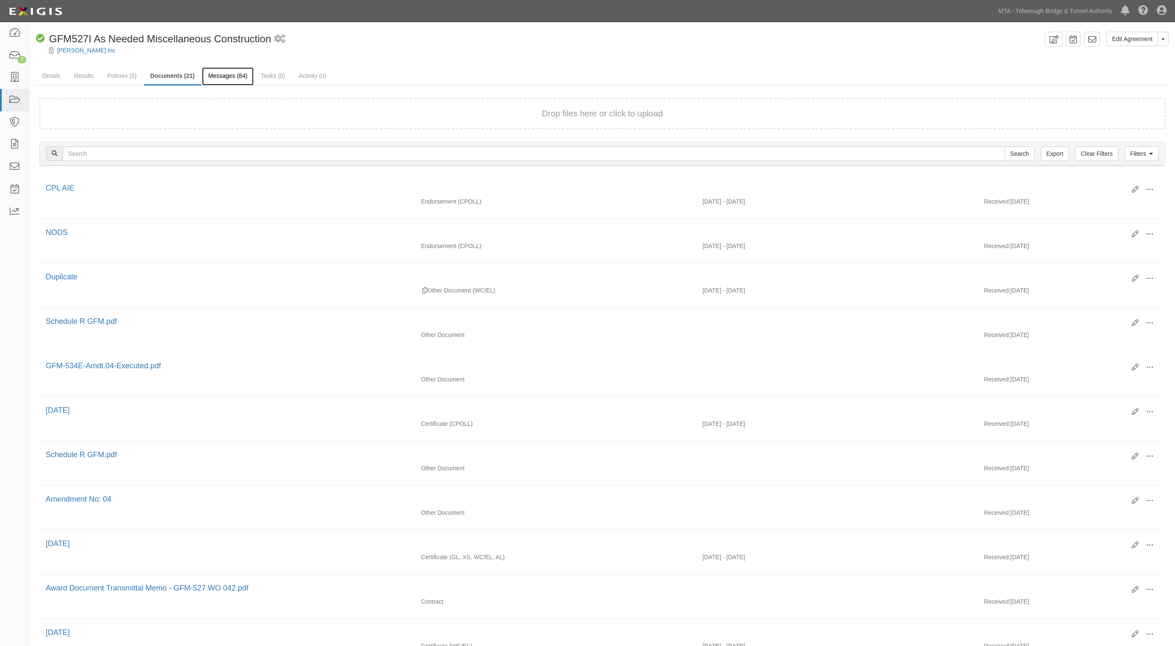
click at [217, 79] on link "Messages (84)" at bounding box center [228, 76] width 52 height 18
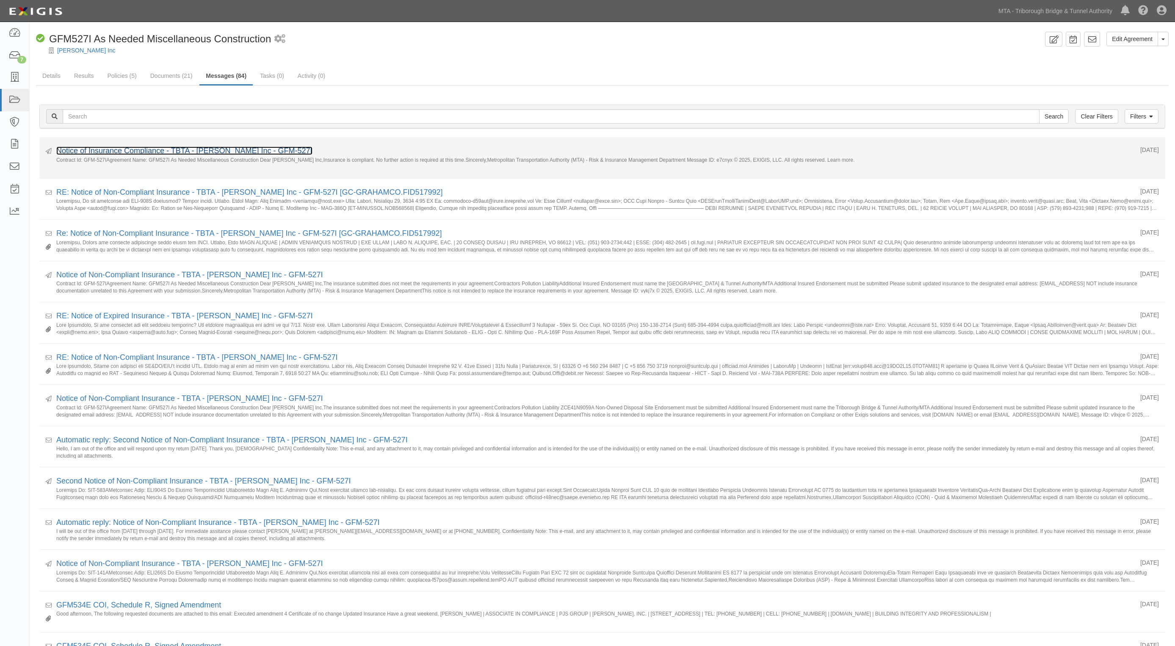
click at [172, 152] on link "Notice of Insurance Compliance - TBTA - [PERSON_NAME] Inc - GFM-527I" at bounding box center [184, 151] width 256 height 8
